Goal: Obtain resource: Download file/media

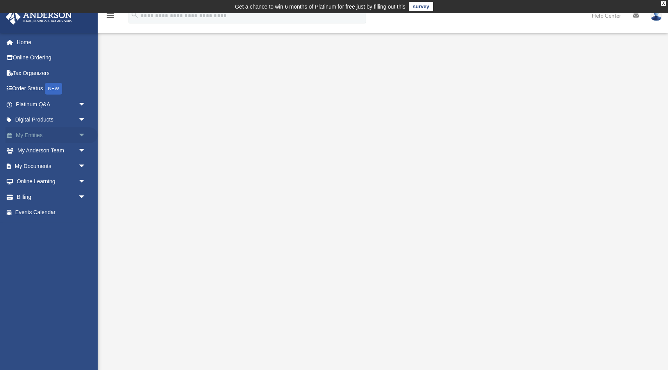
click at [45, 136] on link "My Entities arrow_drop_down" at bounding box center [51, 135] width 92 height 16
click at [84, 135] on span "arrow_drop_down" at bounding box center [86, 135] width 16 height 16
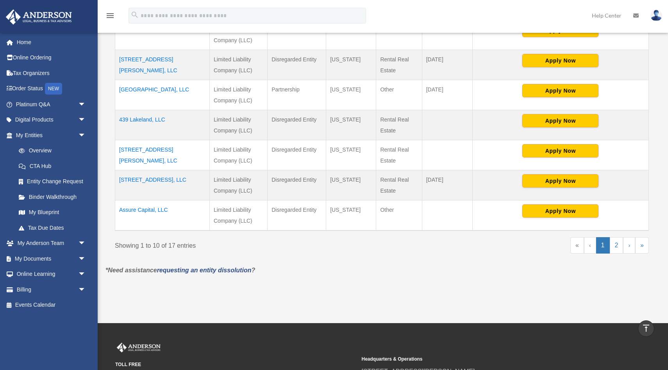
scroll to position [310, 0]
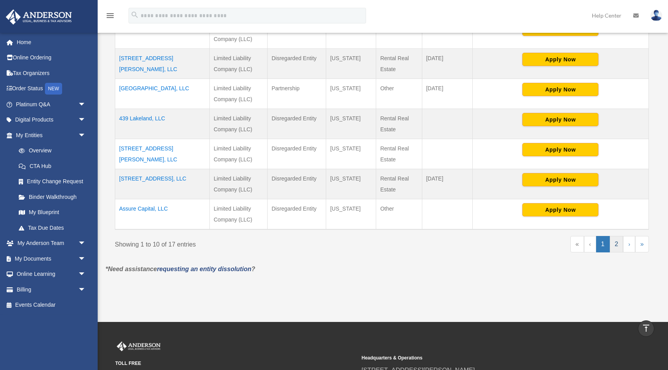
click at [614, 243] on link "2" at bounding box center [617, 244] width 14 height 16
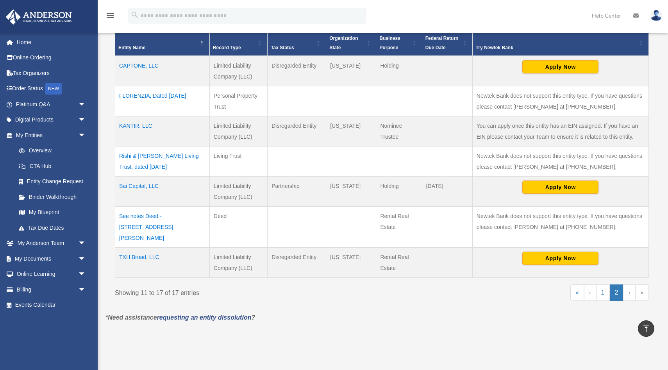
scroll to position [182, 0]
click at [143, 65] on td "CAPTONE, LLC" at bounding box center [162, 71] width 95 height 30
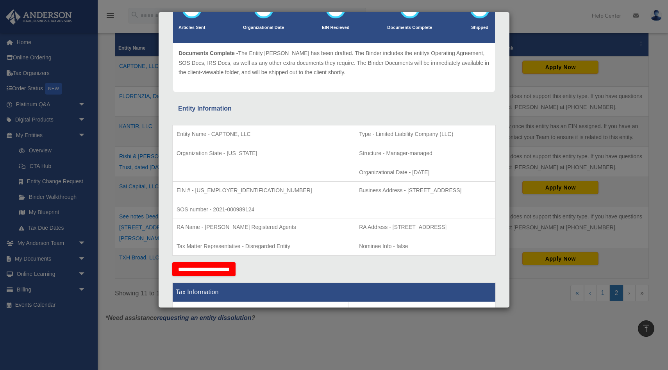
scroll to position [68, 0]
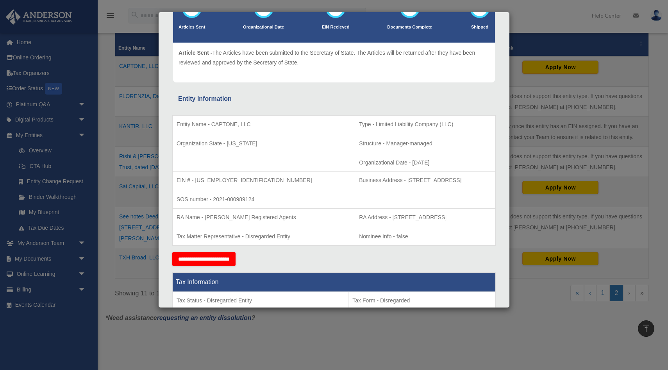
click at [63, 194] on div "Details × Articles Sent Organizational Date" at bounding box center [334, 185] width 668 height 370
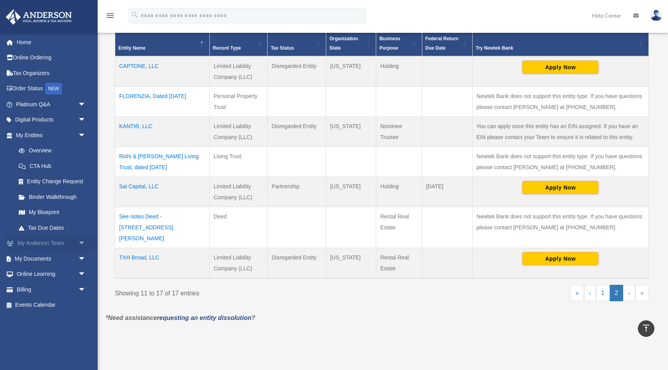
click at [42, 239] on link "My Anderson Team arrow_drop_down" at bounding box center [51, 244] width 92 height 16
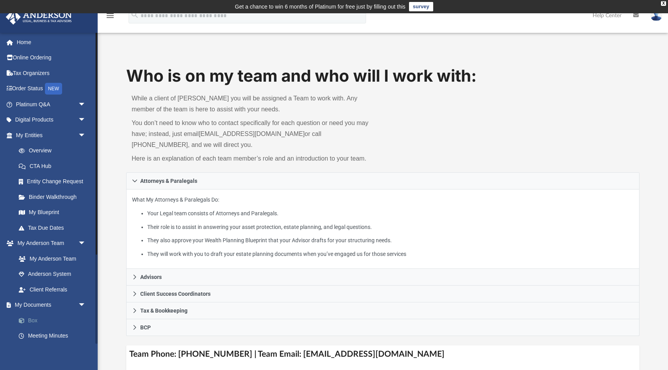
click at [39, 324] on link "Box" at bounding box center [54, 321] width 87 height 16
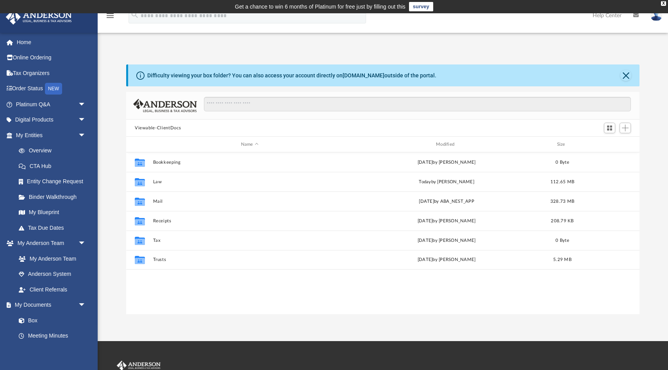
scroll to position [177, 513]
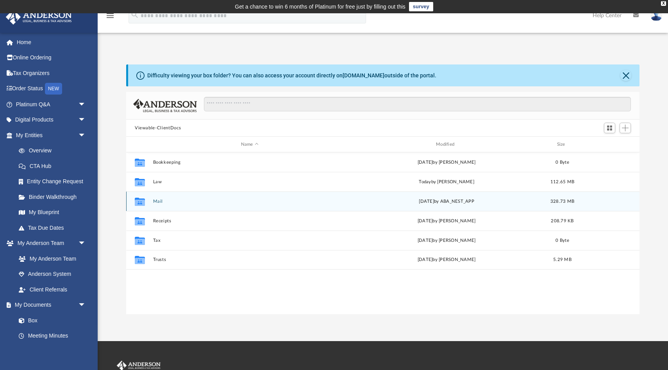
click at [243, 197] on div "Collaborated Folder Mail yesterday by ABA_NEST_APP 328.73 MB" at bounding box center [382, 201] width 513 height 20
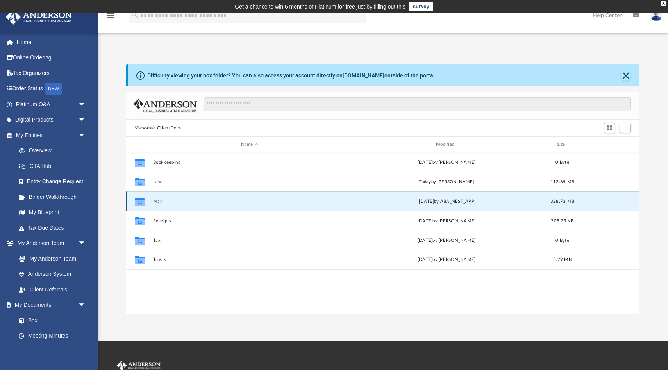
click at [243, 197] on div "Collaborated Folder Mail yesterday by ABA_NEST_APP 328.73 MB" at bounding box center [382, 201] width 513 height 20
click at [157, 201] on button "Mail" at bounding box center [249, 201] width 193 height 5
click at [229, 203] on button "Mail" at bounding box center [249, 201] width 193 height 5
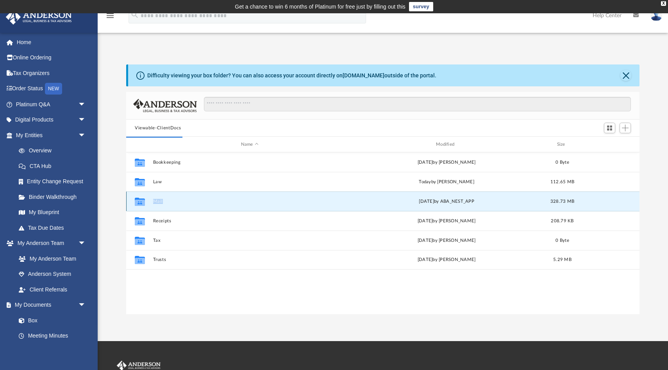
click at [229, 203] on button "Mail" at bounding box center [249, 201] width 193 height 5
click at [427, 199] on span "yesterday" at bounding box center [426, 201] width 15 height 4
click at [166, 202] on button "Mail" at bounding box center [249, 201] width 193 height 5
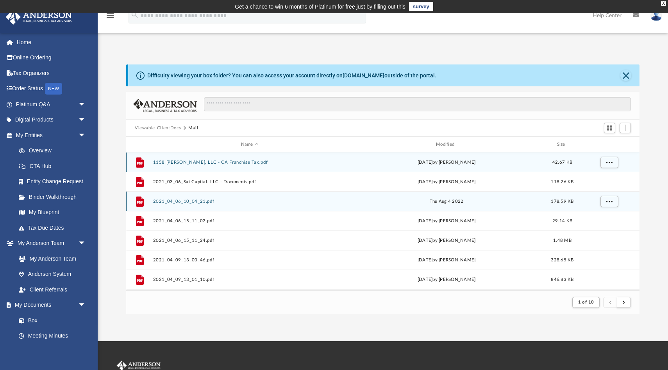
scroll to position [0, 0]
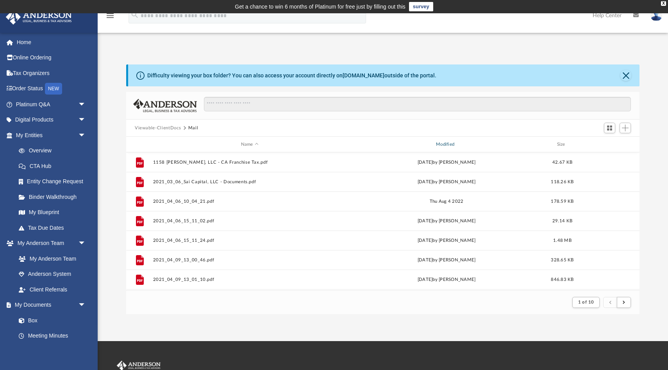
click at [448, 141] on div "Modified" at bounding box center [447, 144] width 194 height 7
click at [442, 145] on div "Modified" at bounding box center [447, 144] width 194 height 7
click at [621, 304] on button "submit" at bounding box center [624, 302] width 14 height 11
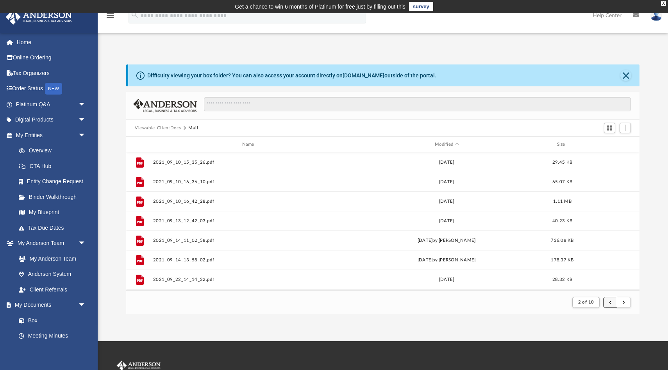
click at [611, 307] on button "submit" at bounding box center [610, 302] width 14 height 11
click at [447, 145] on div "Modified" at bounding box center [447, 144] width 194 height 7
click at [457, 144] on span "Modified" at bounding box center [456, 144] width 3 height 3
click at [445, 145] on div "Modified" at bounding box center [447, 144] width 194 height 7
click at [456, 144] on span "Modified" at bounding box center [456, 144] width 3 height 3
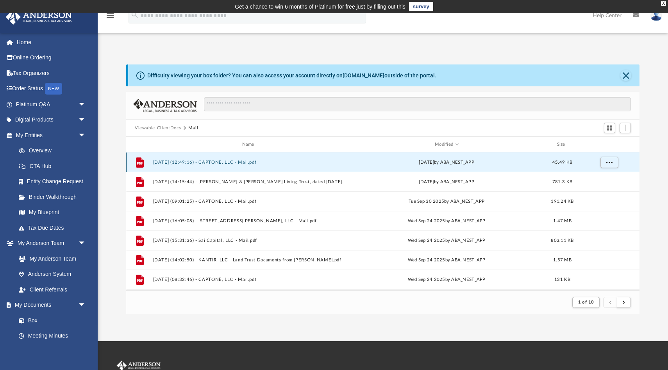
click at [199, 163] on button "2025.10.07 (12:49:16) - CAPTONE, LLC - Mail.pdf" at bounding box center [249, 162] width 193 height 5
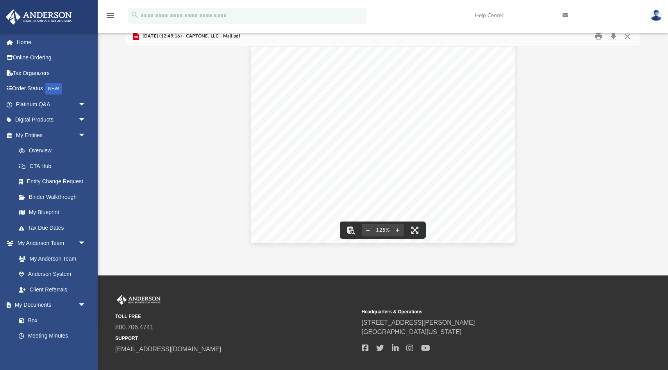
scroll to position [0, 0]
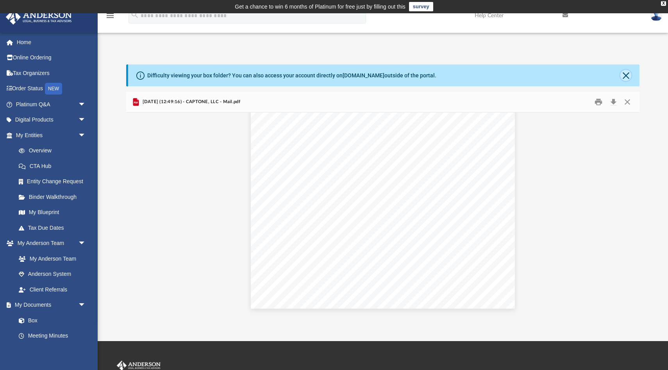
click at [626, 79] on button "Close" at bounding box center [625, 75] width 11 height 11
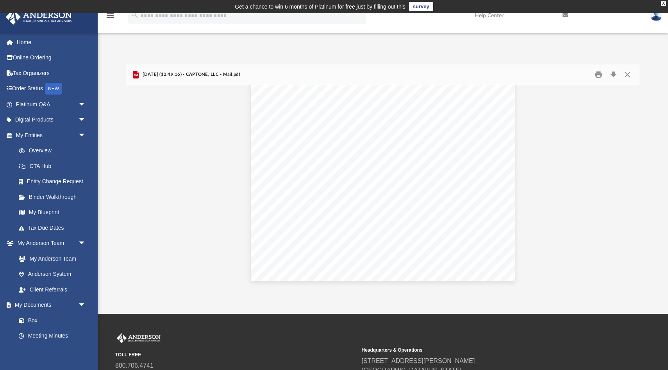
click at [656, 16] on img at bounding box center [656, 15] width 12 height 11
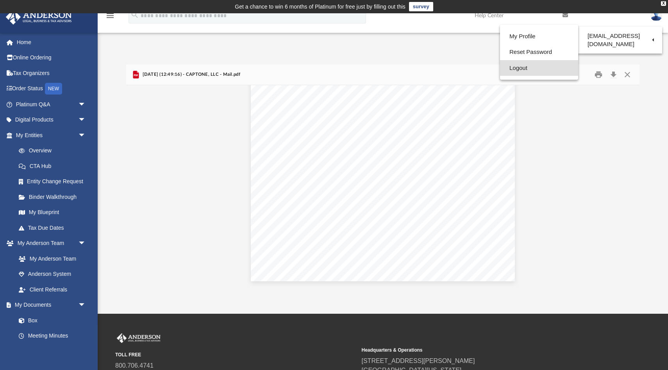
click at [525, 67] on link "Logout" at bounding box center [539, 68] width 78 height 16
